Goal: Task Accomplishment & Management: Use online tool/utility

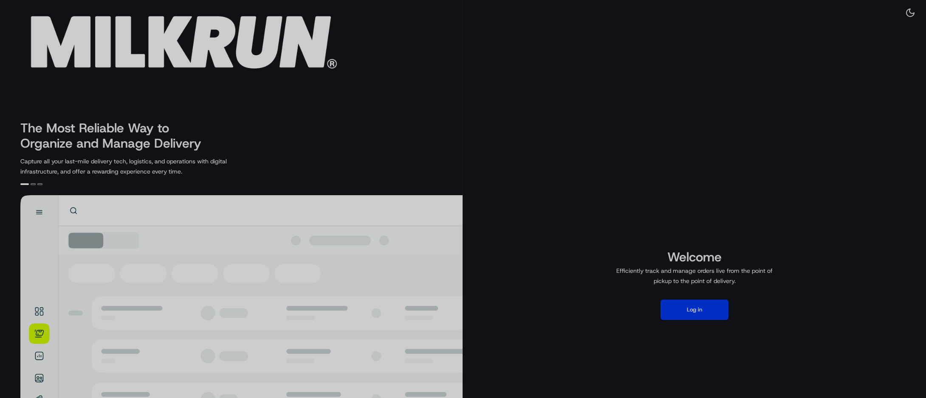
click at [690, 306] on div at bounding box center [463, 199] width 926 height 398
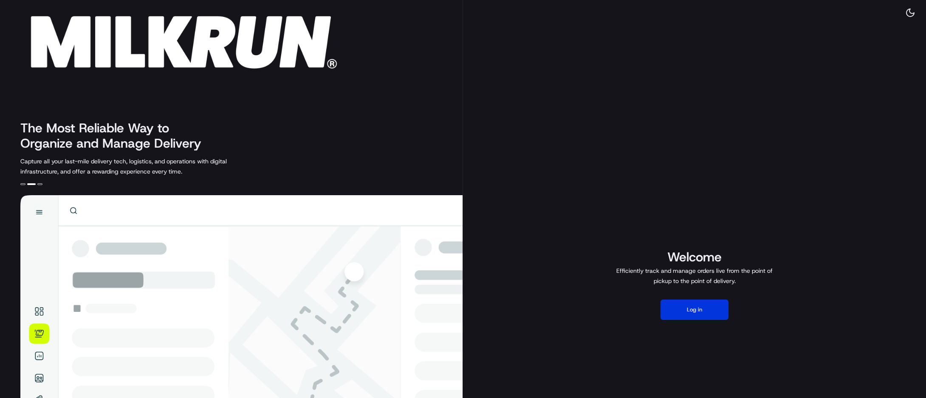
click at [689, 309] on button "Log in" at bounding box center [694, 310] width 68 height 20
